Goal: Task Accomplishment & Management: Use online tool/utility

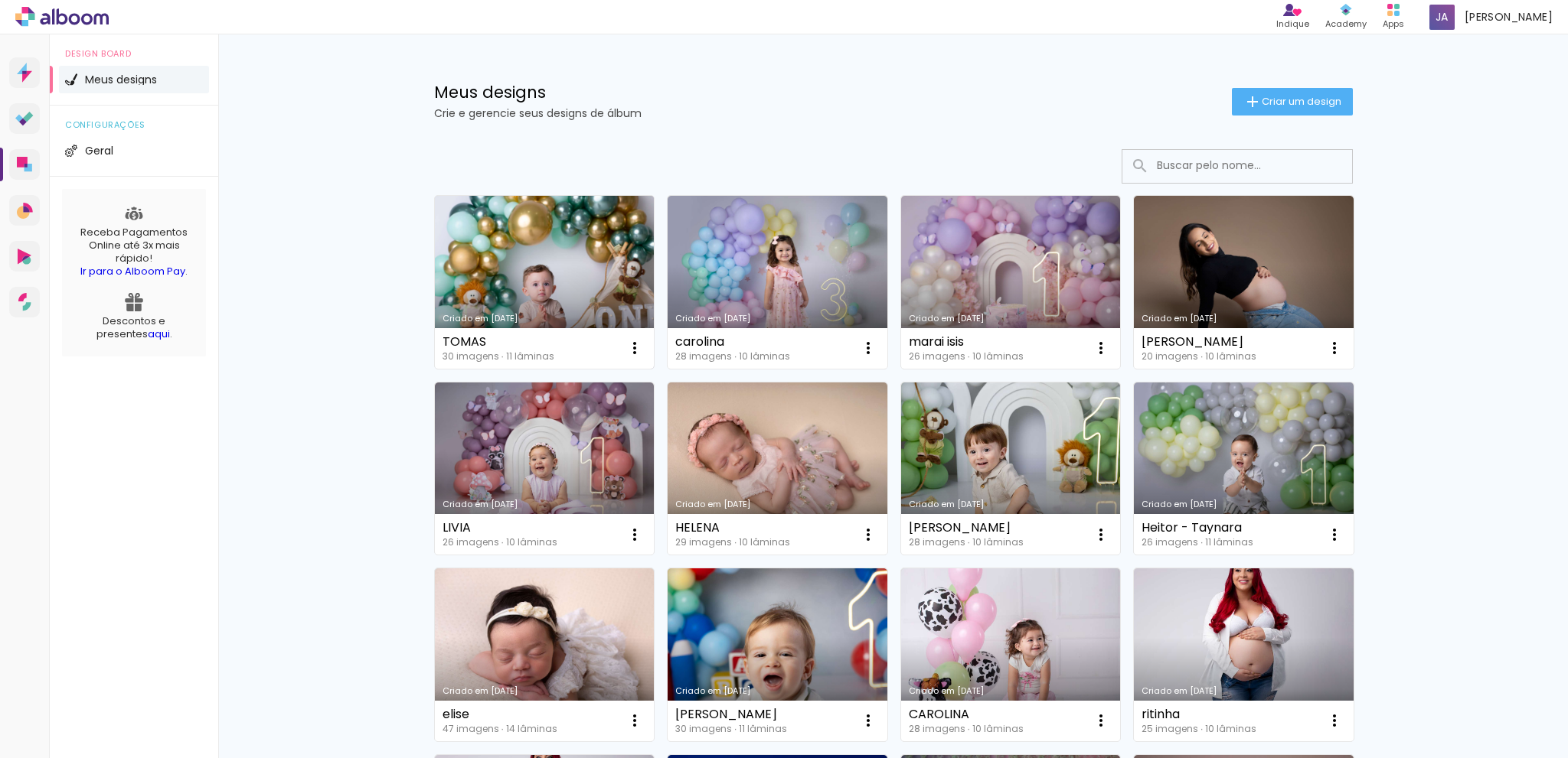
click at [460, 233] on link "Criado em [DATE]" at bounding box center [545, 282] width 220 height 173
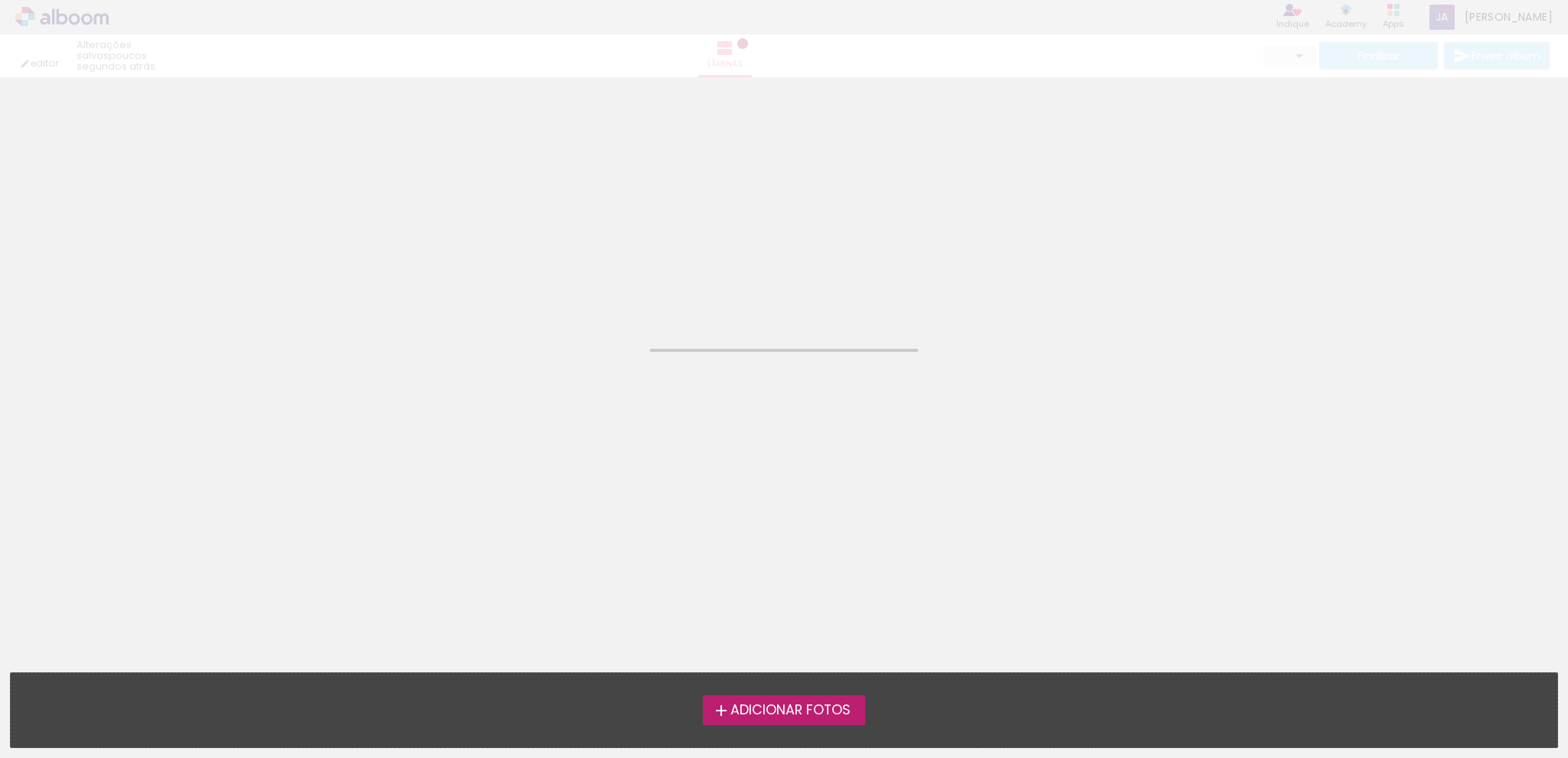
drag, startPoint x: 460, startPoint y: 233, endPoint x: 464, endPoint y: 225, distance: 8.9
click at [460, 233] on neon-animated-pages "Confirmar Cancelar" at bounding box center [784, 417] width 1568 height 681
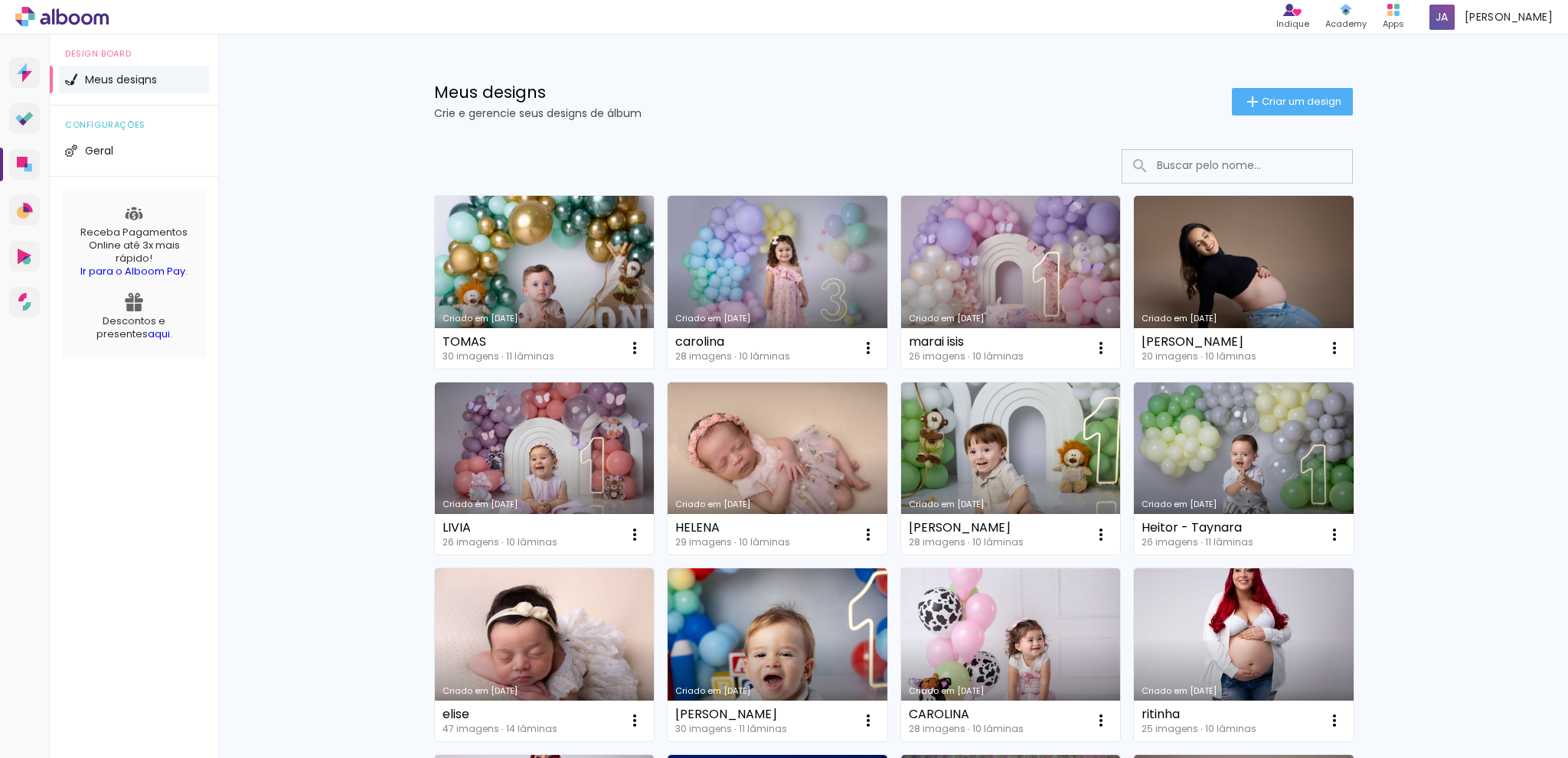
click at [519, 268] on link "Criado em [DATE]" at bounding box center [545, 282] width 220 height 173
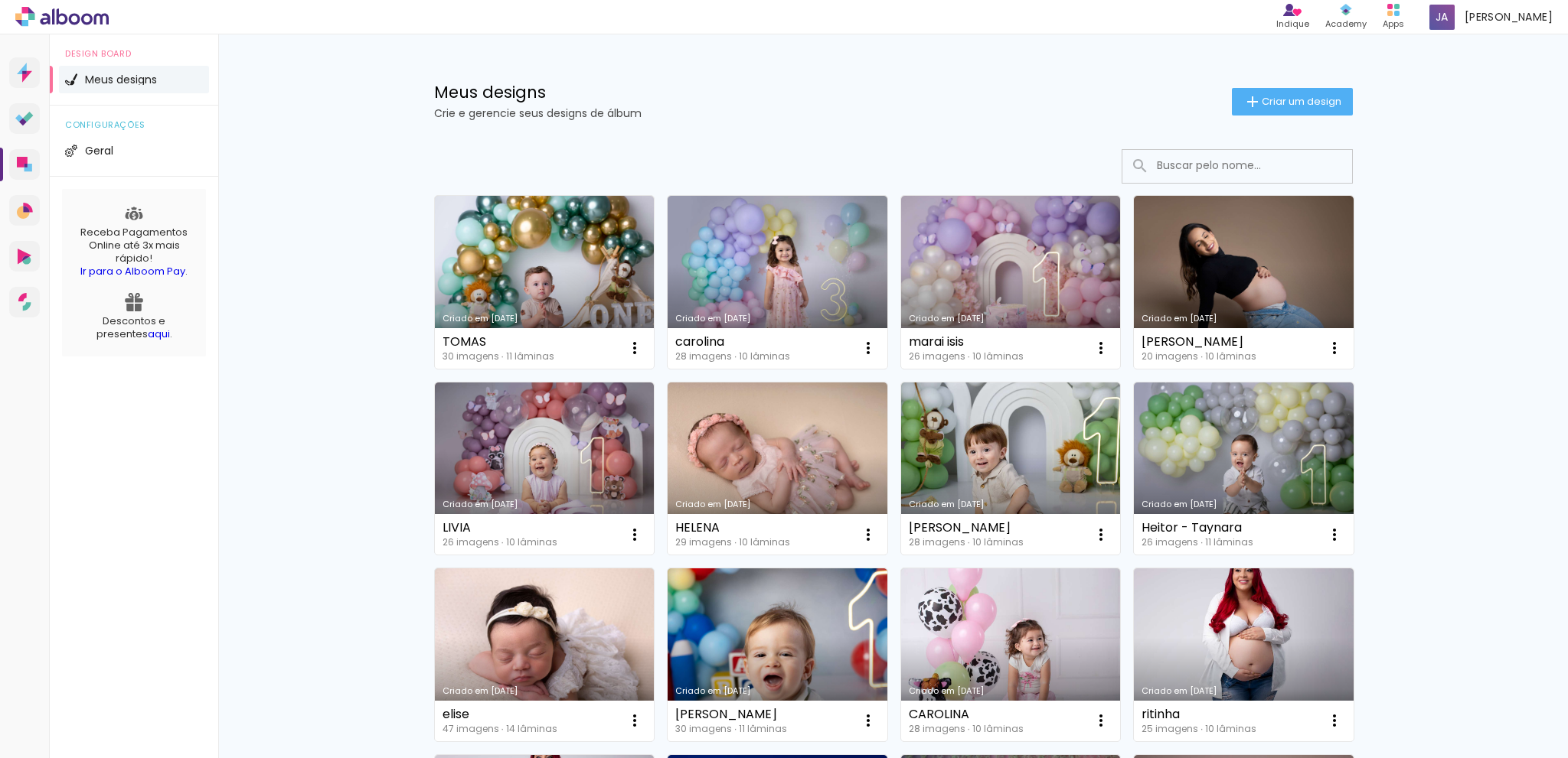
click at [0, 0] on neon-animated-pages "Confirmar Cancelar" at bounding box center [0, 0] width 0 height 0
